Goal: Task Accomplishment & Management: Use online tool/utility

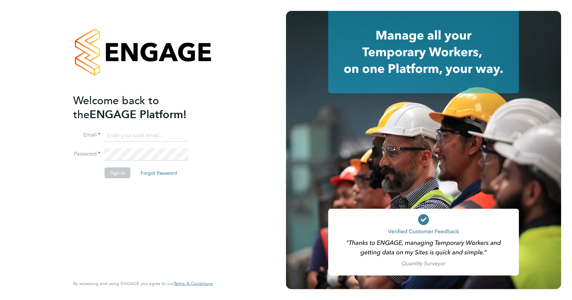
type input "joshua.james@vistry.co.uk"
click at [116, 173] on button "Sign In" at bounding box center [118, 173] width 26 height 11
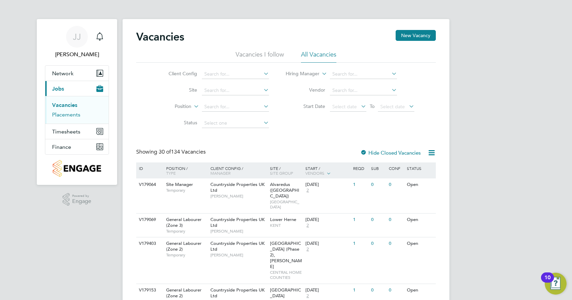
click at [70, 113] on link "Placements" at bounding box center [66, 114] width 28 height 6
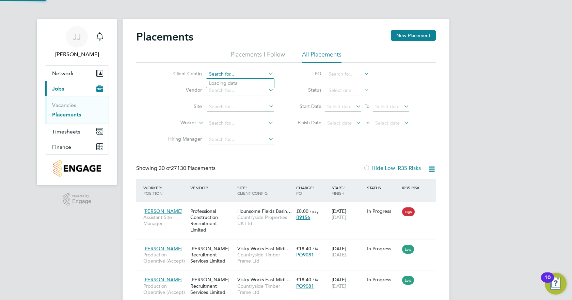
click at [219, 74] on input at bounding box center [240, 75] width 67 height 10
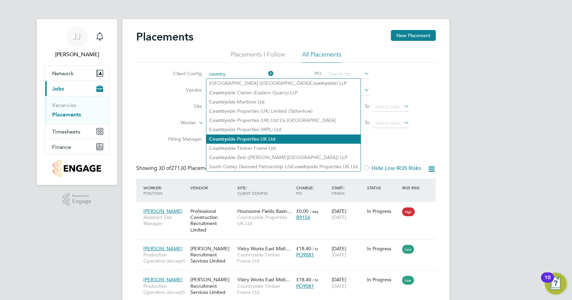
click at [258, 135] on li "Country side Properties UK Ltd" at bounding box center [283, 139] width 154 height 9
type input "Countryside Properties UK Ltd"
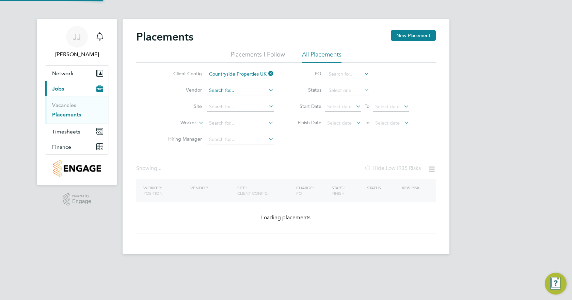
click at [238, 88] on input at bounding box center [240, 91] width 67 height 10
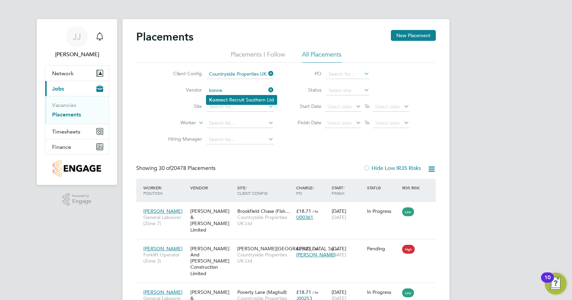
click at [247, 99] on li "Konne ct Recruit Southern Ltd" at bounding box center [241, 99] width 71 height 9
type input "Konnect Recruit Southern Ltd"
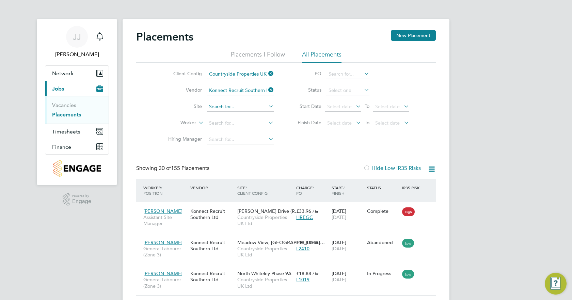
click at [235, 108] on input at bounding box center [240, 107] width 67 height 10
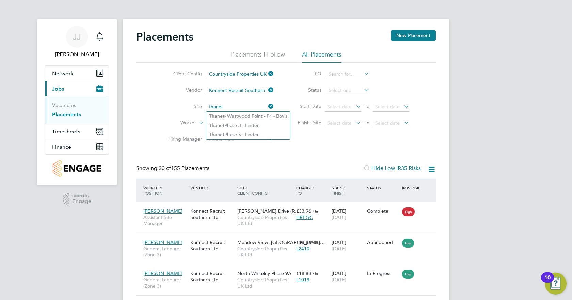
type input "Thanet - Westwood Point - P4 - Bovis"
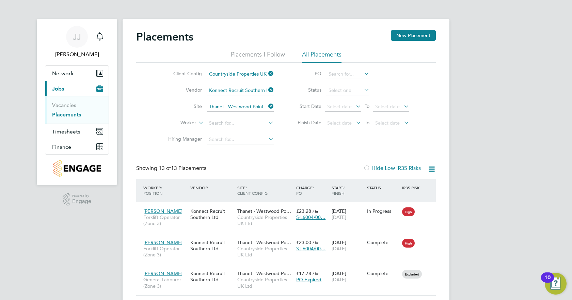
click at [267, 105] on icon at bounding box center [267, 107] width 0 height 10
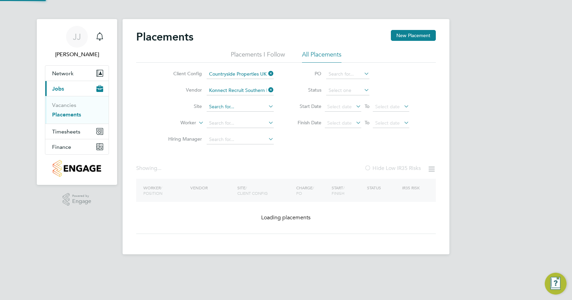
click at [261, 104] on input at bounding box center [240, 107] width 67 height 10
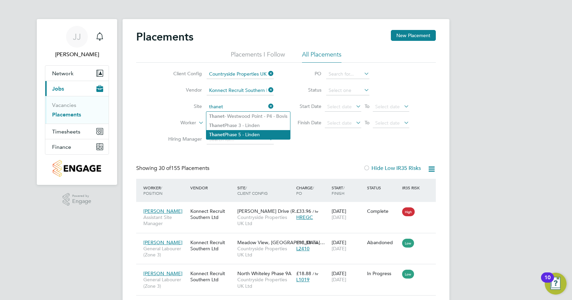
click at [249, 132] on li "Thanet Phase 5 - Linden" at bounding box center [248, 134] width 84 height 9
type input "Thanet Phase 5 - Linden"
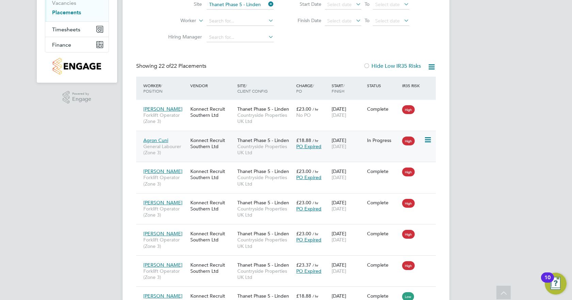
click at [299, 141] on span "£18.88" at bounding box center [303, 140] width 15 height 6
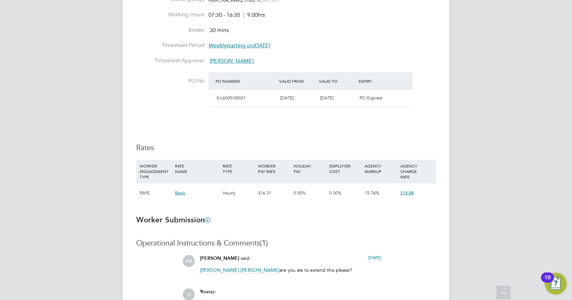
click at [330, 95] on div "[DATE]" at bounding box center [338, 98] width 40 height 11
